Goal: Task Accomplishment & Management: Use online tool/utility

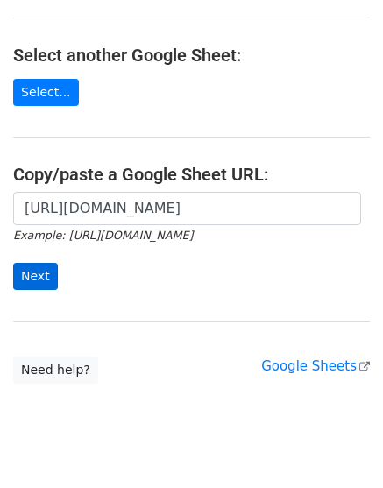
scroll to position [0, 389]
type input "https://docs.google.com/spreadsheets/d/1pUoa-5IDuW16D86wMDx4-S2E1_Ef8EcEVID2ddR…"
click at [27, 280] on input "Next" at bounding box center [35, 276] width 45 height 27
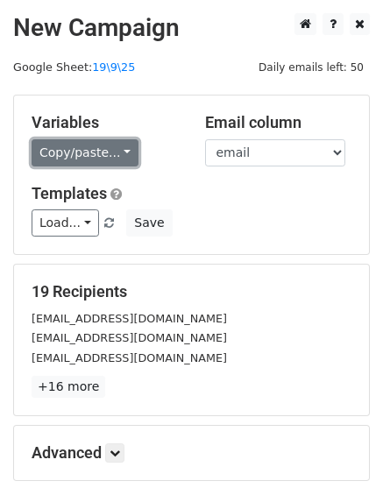
click at [97, 152] on link "Copy/paste..." at bounding box center [85, 152] width 107 height 27
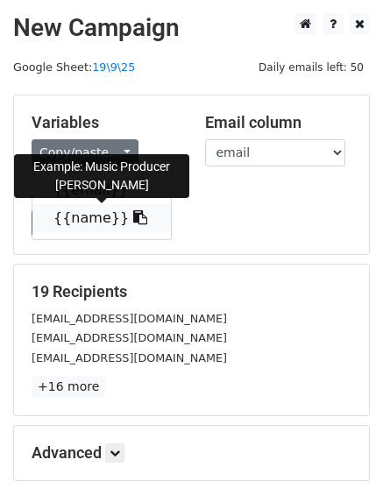
click at [89, 213] on link "{{name}}" at bounding box center [101, 218] width 138 height 28
